Goal: Transaction & Acquisition: Subscribe to service/newsletter

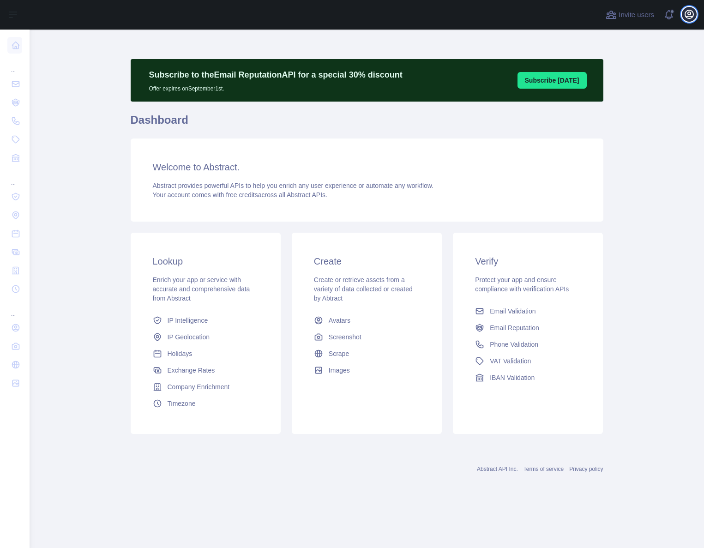
click at [688, 12] on icon "button" at bounding box center [689, 14] width 8 height 8
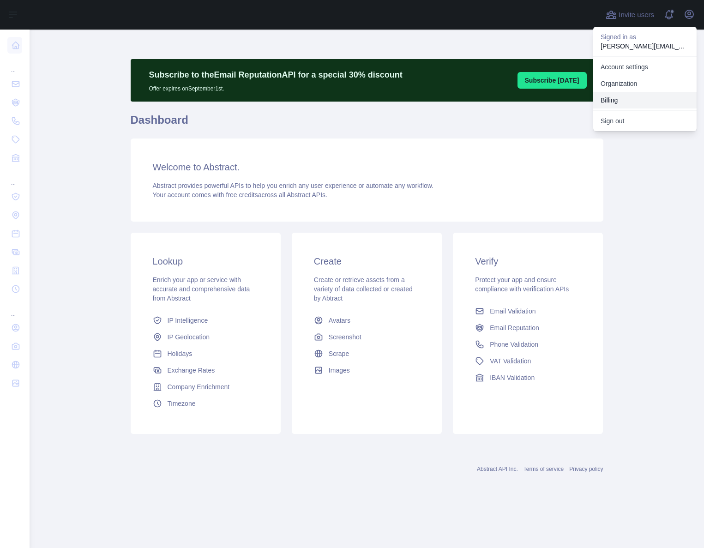
click at [627, 99] on button "Billing" at bounding box center [644, 100] width 103 height 17
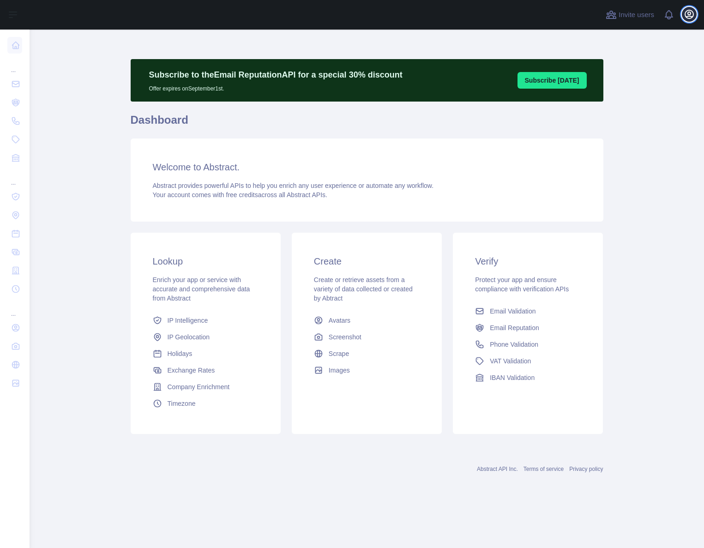
click at [695, 16] on button "Open user menu" at bounding box center [689, 14] width 15 height 15
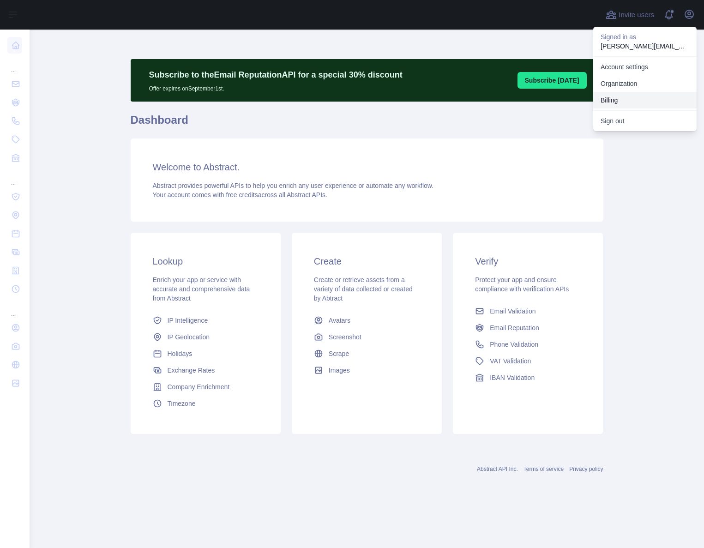
click at [634, 99] on button "Billing" at bounding box center [644, 100] width 103 height 17
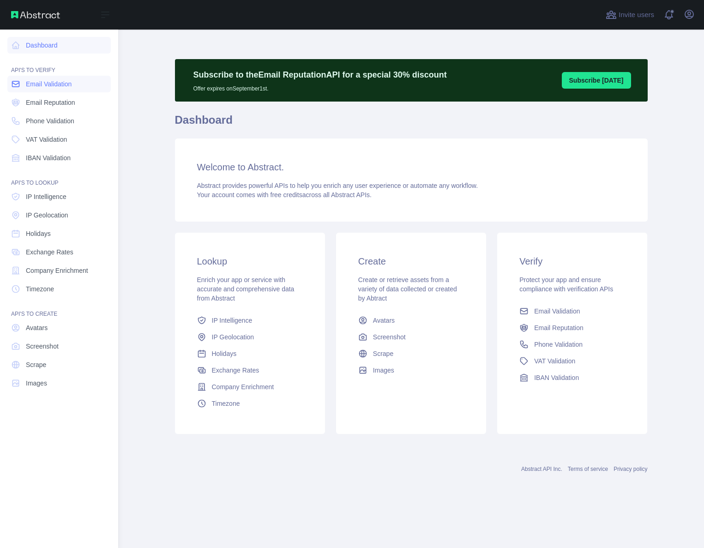
click at [65, 88] on span "Email Validation" at bounding box center [49, 83] width 46 height 9
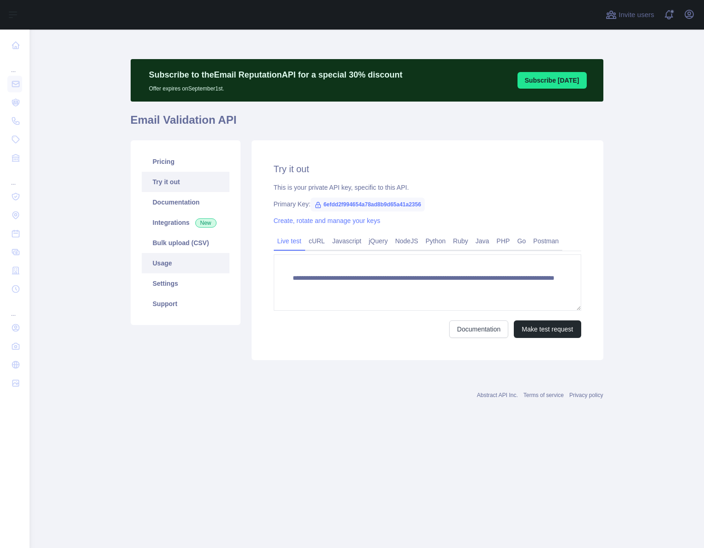
click at [183, 267] on link "Usage" at bounding box center [186, 263] width 88 height 20
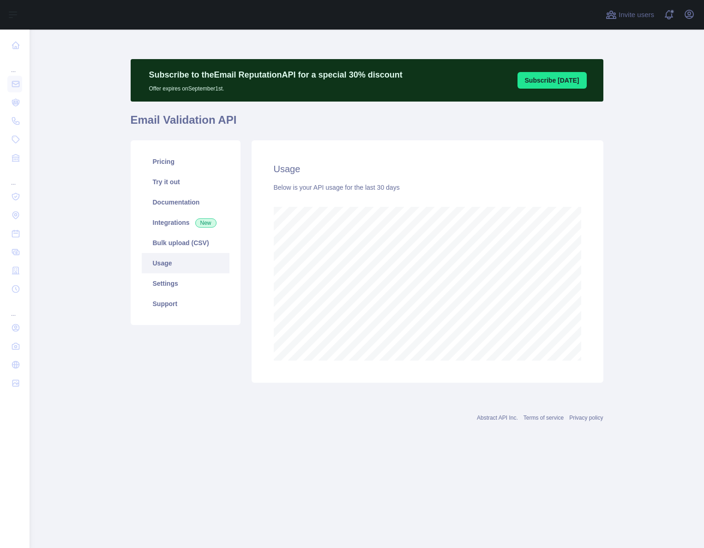
scroll to position [518, 674]
click at [197, 157] on link "Pricing" at bounding box center [186, 161] width 88 height 20
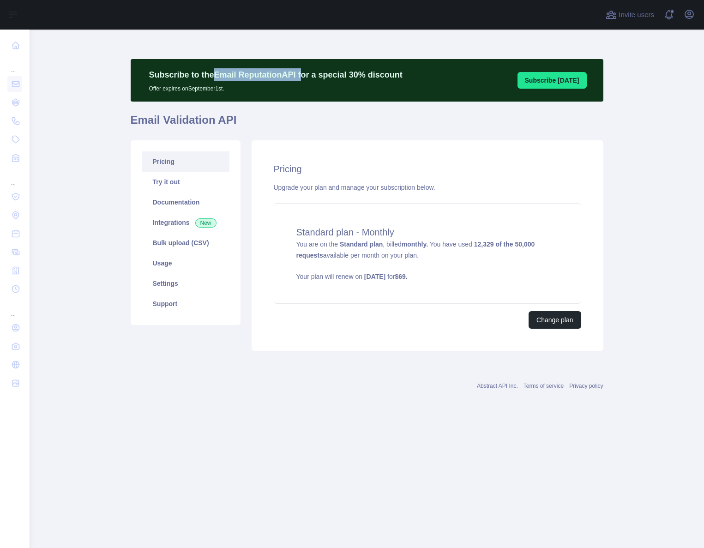
drag, startPoint x: 215, startPoint y: 76, endPoint x: 297, endPoint y: 75, distance: 82.1
click at [297, 75] on p "Subscribe to the Email Reputation API for a special 30 % discount" at bounding box center [275, 74] width 253 height 13
